Goal: Information Seeking & Learning: Learn about a topic

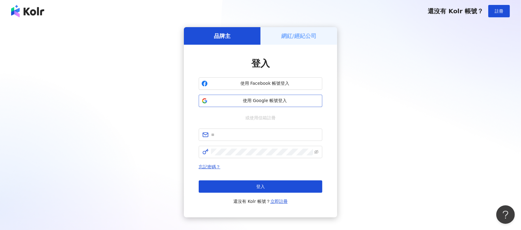
click at [285, 96] on button "使用 Google 帳號登入" at bounding box center [261, 101] width 124 height 12
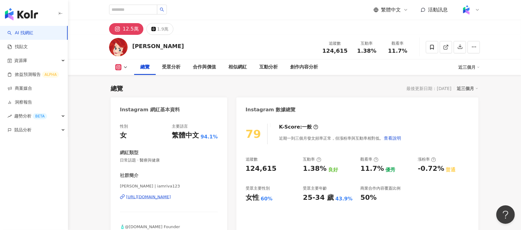
scroll to position [38, 0]
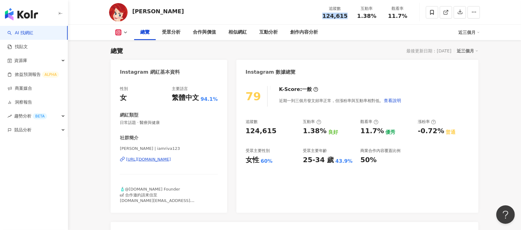
drag, startPoint x: 323, startPoint y: 16, endPoint x: 345, endPoint y: 16, distance: 21.6
click at [345, 16] on div "追蹤數 124,615" at bounding box center [335, 12] width 33 height 13
copy span "124,615"
drag, startPoint x: 358, startPoint y: 16, endPoint x: 375, endPoint y: 15, distance: 17.0
click at [375, 15] on span "1.38%" at bounding box center [366, 16] width 19 height 6
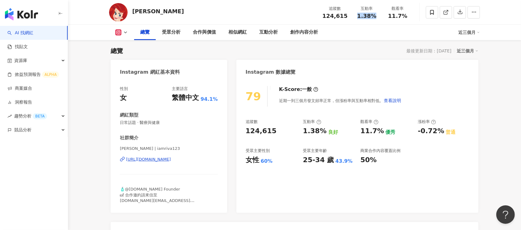
copy span "1.38%"
drag, startPoint x: 389, startPoint y: 16, endPoint x: 404, endPoint y: 16, distance: 15.8
click at [404, 16] on div "11.7%" at bounding box center [397, 16] width 23 height 6
copy span "11.7%"
drag, startPoint x: 418, startPoint y: 133, endPoint x: 440, endPoint y: 133, distance: 22.6
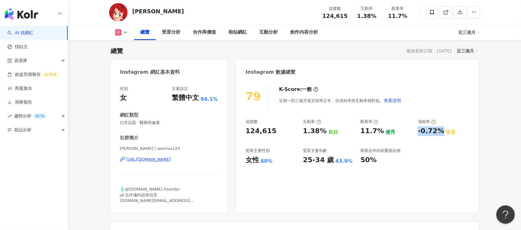
click at [440, 133] on div "-0.72%" at bounding box center [431, 132] width 26 height 10
copy div "-0.72%"
drag, startPoint x: 325, startPoint y: 15, endPoint x: 346, endPoint y: 15, distance: 21.0
click at [346, 15] on span "124,615" at bounding box center [334, 16] width 25 height 6
copy span "124,615"
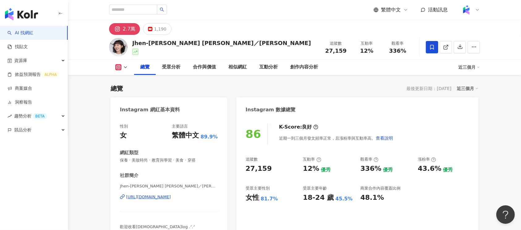
click at [168, 195] on div "https://www.instagram.com/jen_ifer_yu/" at bounding box center [148, 198] width 45 height 6
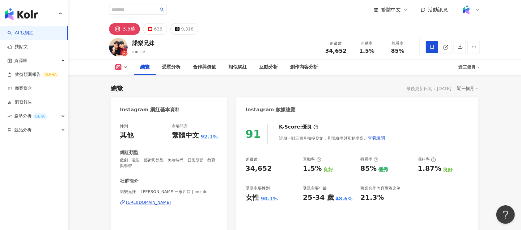
click at [171, 202] on div "https://www.instagram.com/ino_ile/" at bounding box center [148, 203] width 45 height 6
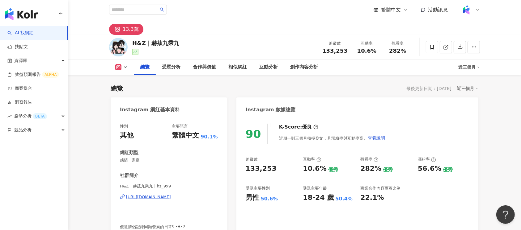
drag, startPoint x: 326, startPoint y: 53, endPoint x: 339, endPoint y: 52, distance: 13.7
click at [339, 84] on div "總覽 最後更新日期：[DATE] 近三個月" at bounding box center [295, 88] width 368 height 9
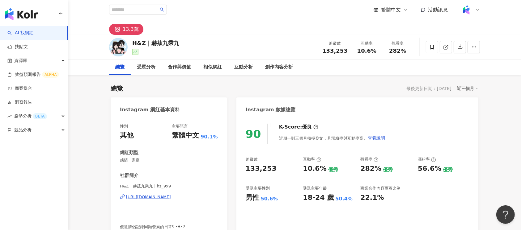
scroll to position [38, 0]
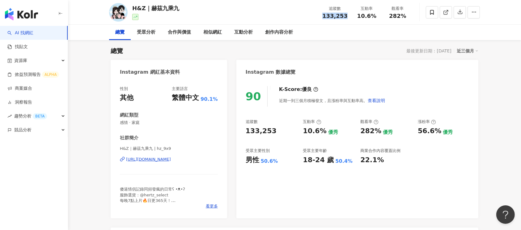
drag, startPoint x: 326, startPoint y: 16, endPoint x: 347, endPoint y: 16, distance: 21.0
click at [347, 16] on div "133,253" at bounding box center [334, 16] width 25 height 6
copy span "133,253"
drag, startPoint x: 356, startPoint y: 16, endPoint x: 375, endPoint y: 16, distance: 19.5
click at [375, 16] on div "10.6%" at bounding box center [366, 16] width 23 height 6
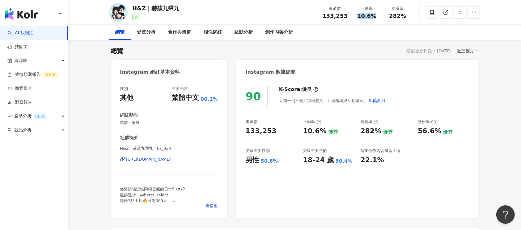
copy span "10.6%"
drag, startPoint x: 388, startPoint y: 16, endPoint x: 410, endPoint y: 19, distance: 21.8
click at [410, 19] on div "觀看率 282%" at bounding box center [397, 12] width 31 height 13
copy span "282%"
drag, startPoint x: 424, startPoint y: 133, endPoint x: 437, endPoint y: 133, distance: 13.0
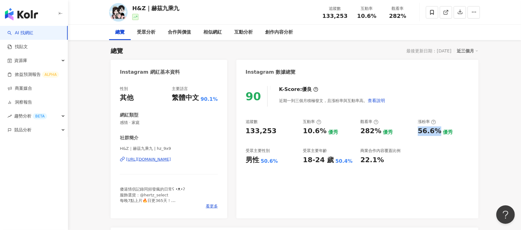
click at [437, 133] on div "追蹤數 133,253 互動率 10.6% 優秀 觀看率 282% 優秀 漲粉率 56.6% 優秀 受眾主要性別 男性 50.6% 受眾主要年齡 18-24 …" at bounding box center [357, 142] width 223 height 46
copy div "56.6%"
